Goal: Information Seeking & Learning: Learn about a topic

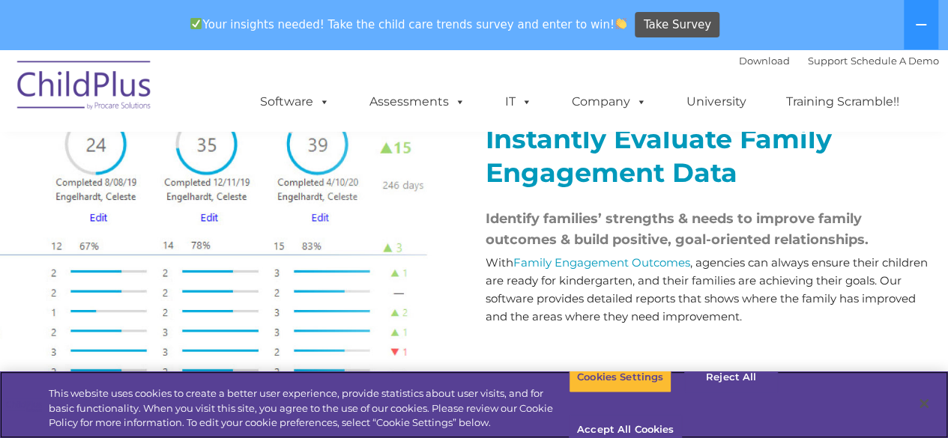
scroll to position [1691, 0]
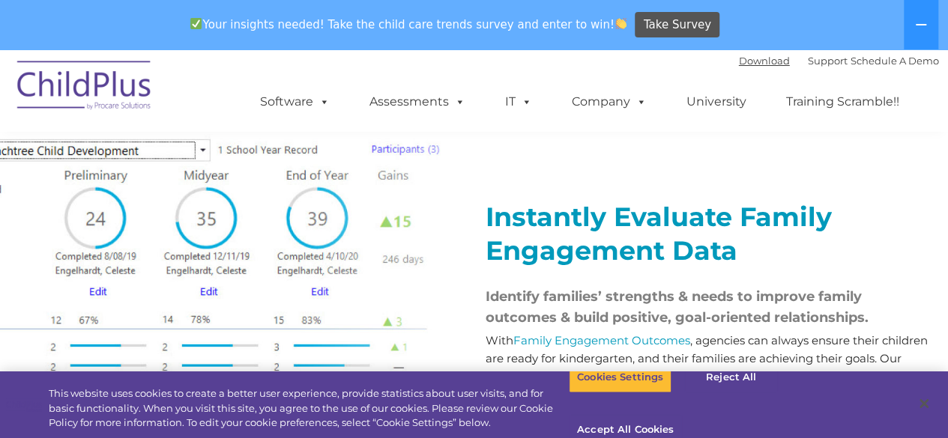
click at [739, 61] on link "Download" at bounding box center [764, 61] width 51 height 12
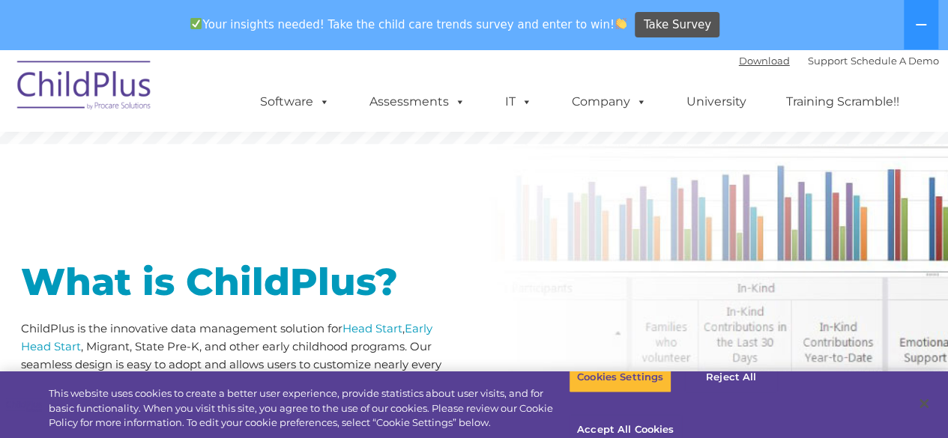
scroll to position [0, 0]
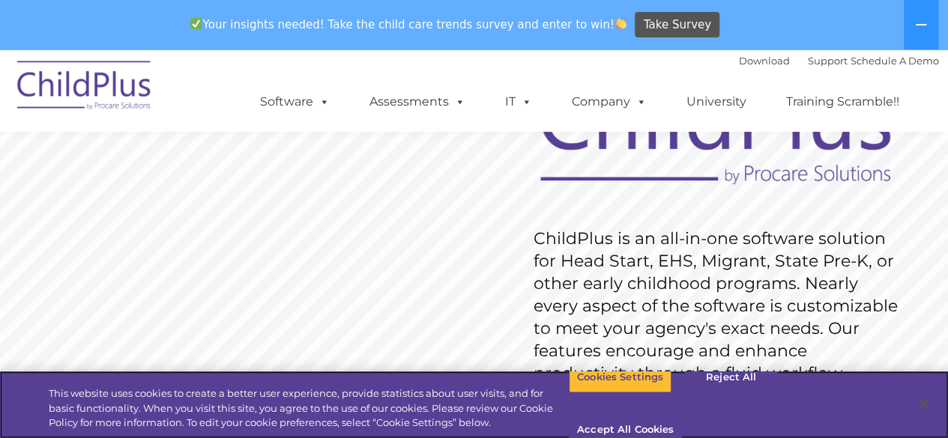
scroll to position [157, 0]
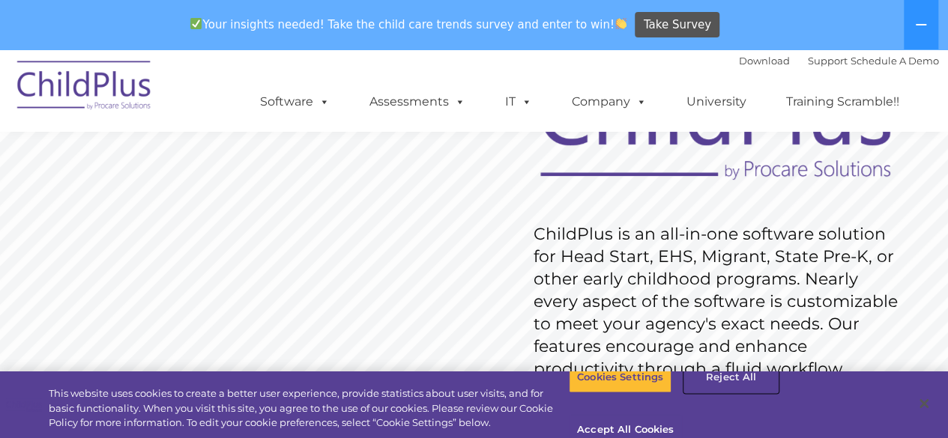
click at [712, 392] on button "Reject All" at bounding box center [731, 377] width 94 height 31
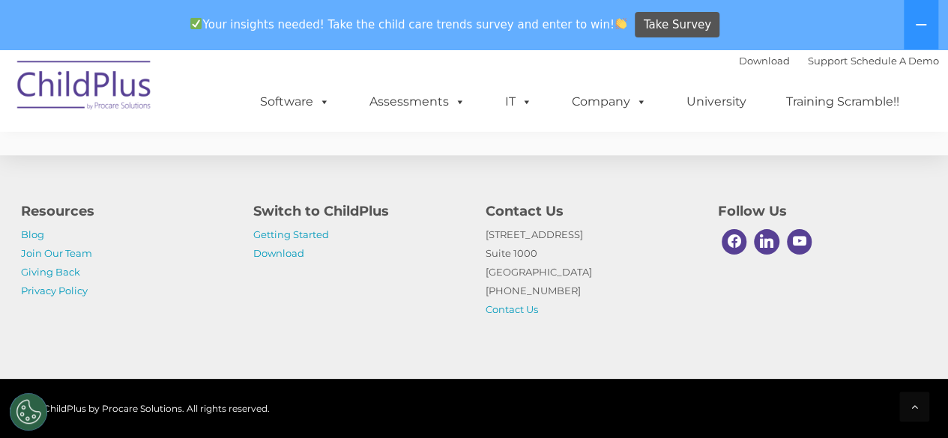
scroll to position [3780, 0]
click at [31, 231] on link "Blog" at bounding box center [32, 234] width 23 height 12
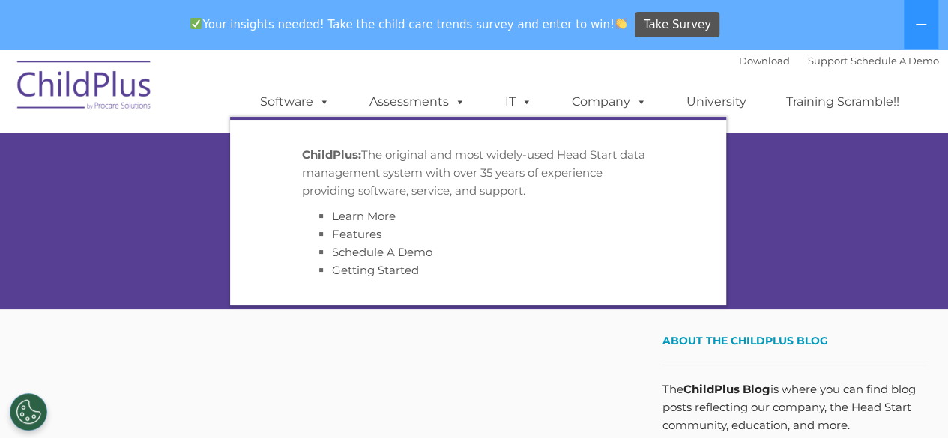
click at [324, 98] on span at bounding box center [321, 101] width 16 height 14
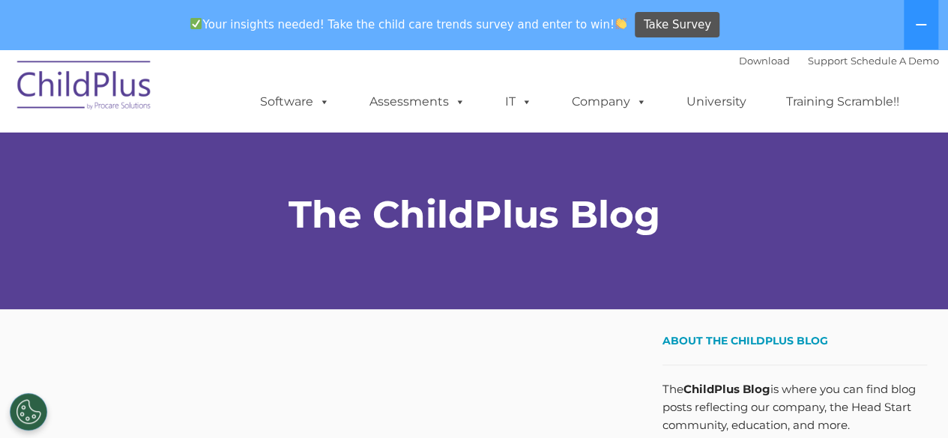
click at [324, 98] on span at bounding box center [321, 101] width 16 height 14
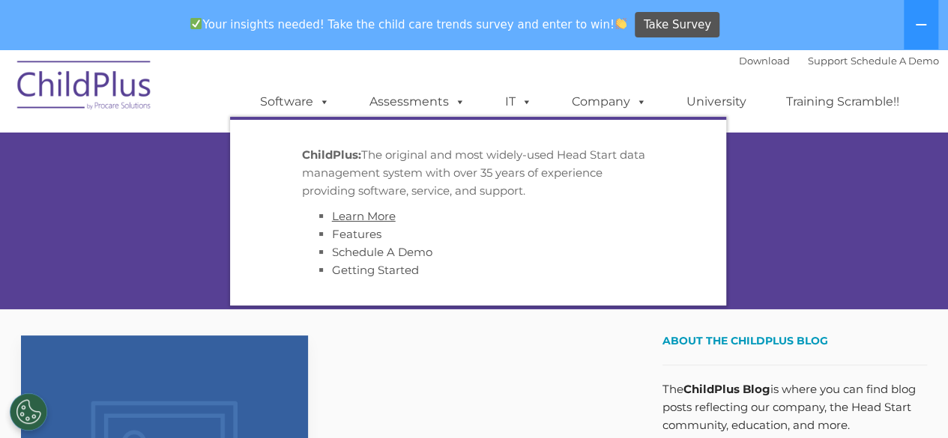
click at [349, 223] on link "Learn More" at bounding box center [364, 216] width 64 height 14
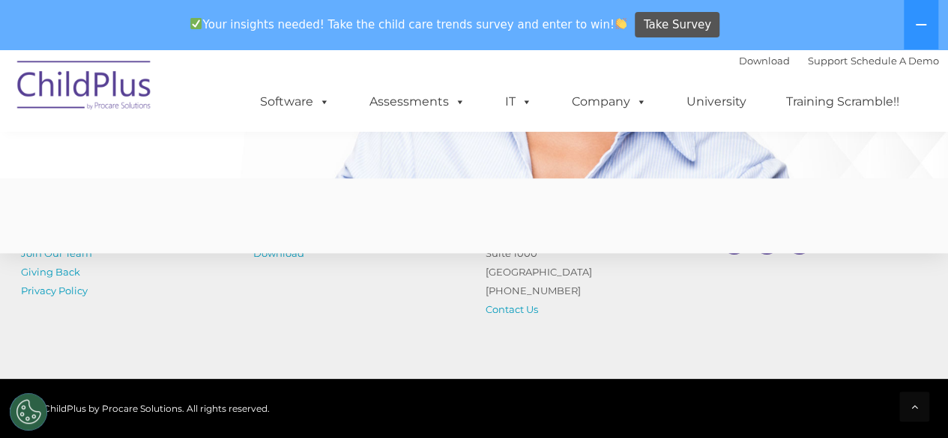
scroll to position [3829, 0]
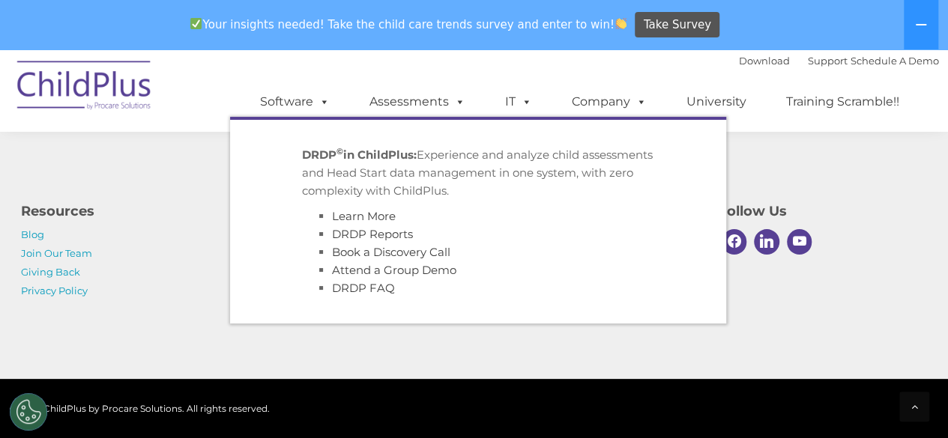
click at [458, 97] on span at bounding box center [457, 101] width 16 height 14
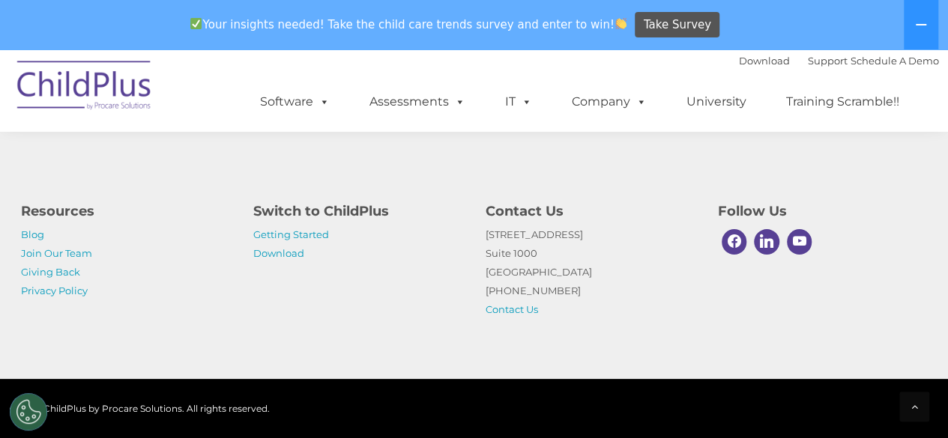
click at [421, 99] on link "Assessments" at bounding box center [417, 102] width 126 height 30
